Goal: Find specific page/section: Find specific page/section

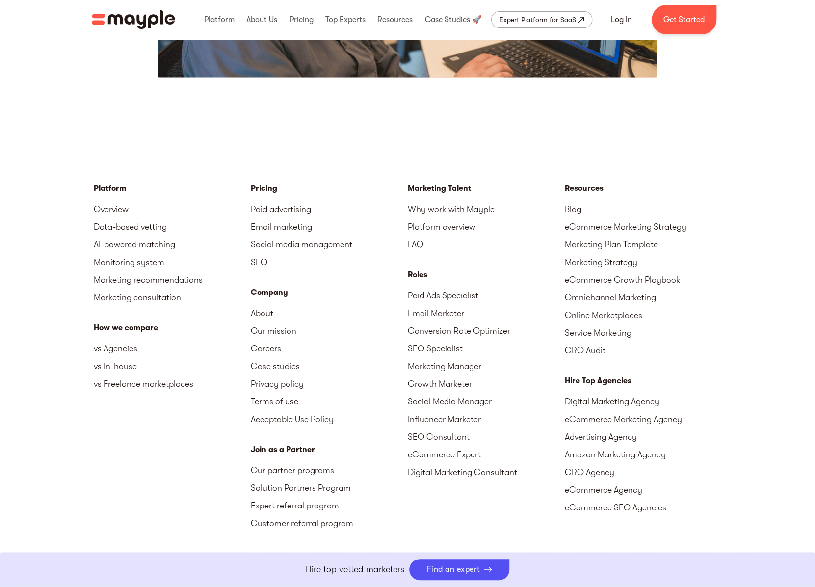
scroll to position [2356, 0]
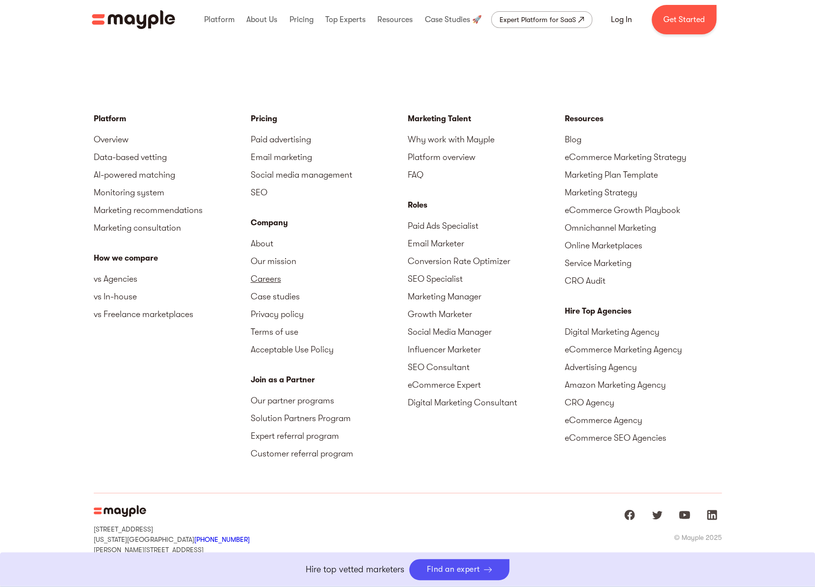
click at [277, 280] on link "Careers" at bounding box center [329, 279] width 157 height 18
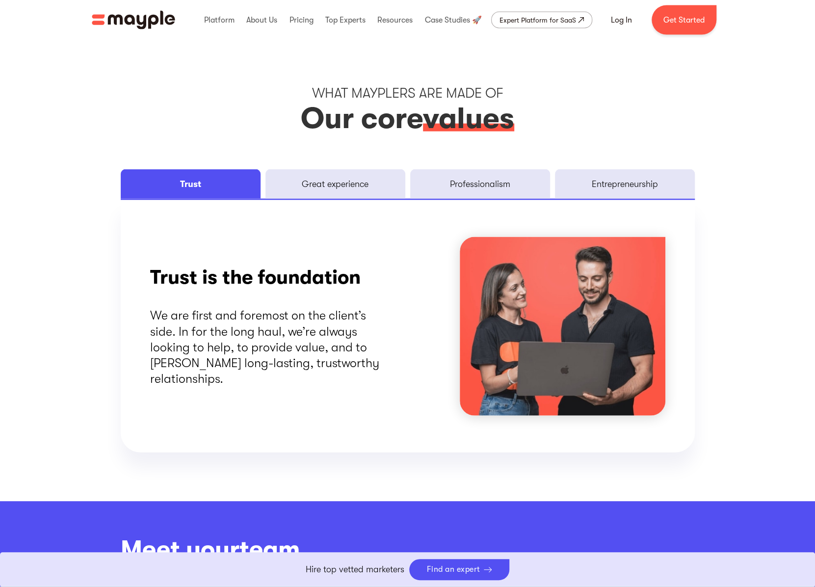
scroll to position [2384, 0]
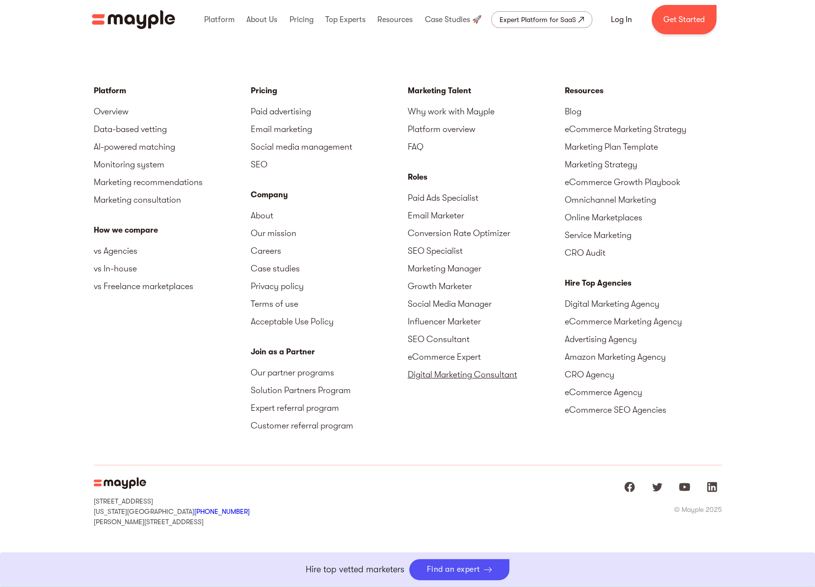
click at [489, 375] on link "Digital Marketing Consultant" at bounding box center [486, 375] width 157 height 18
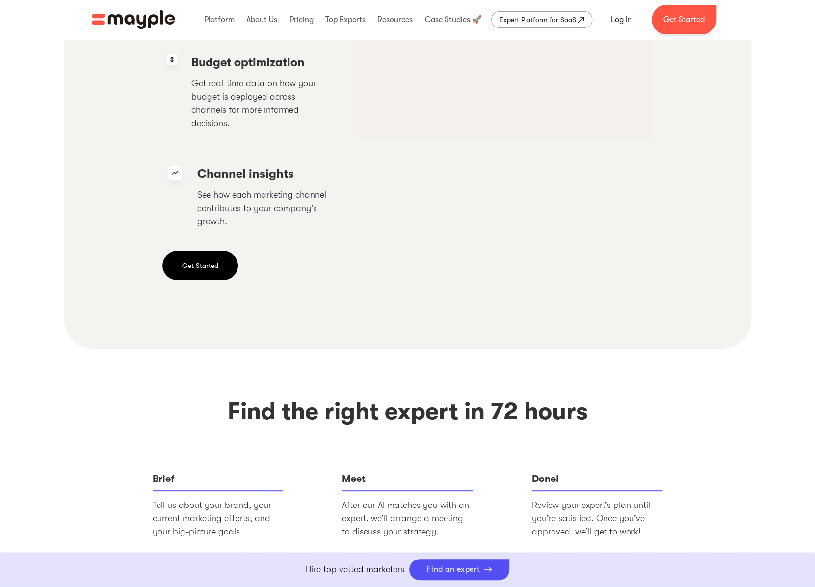
scroll to position [2209, 0]
